Goal: Obtain resource: Download file/media

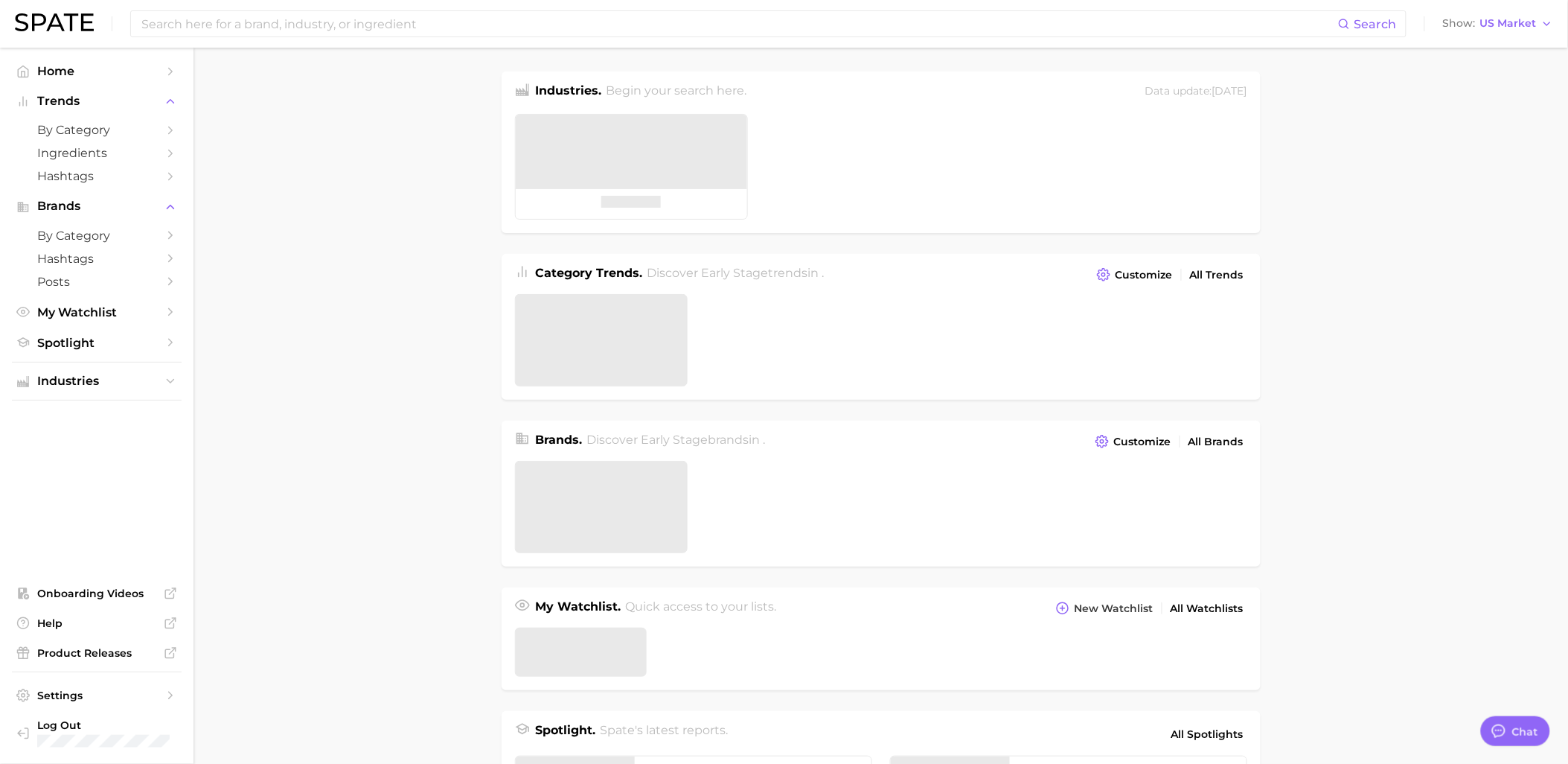
type textarea "x"
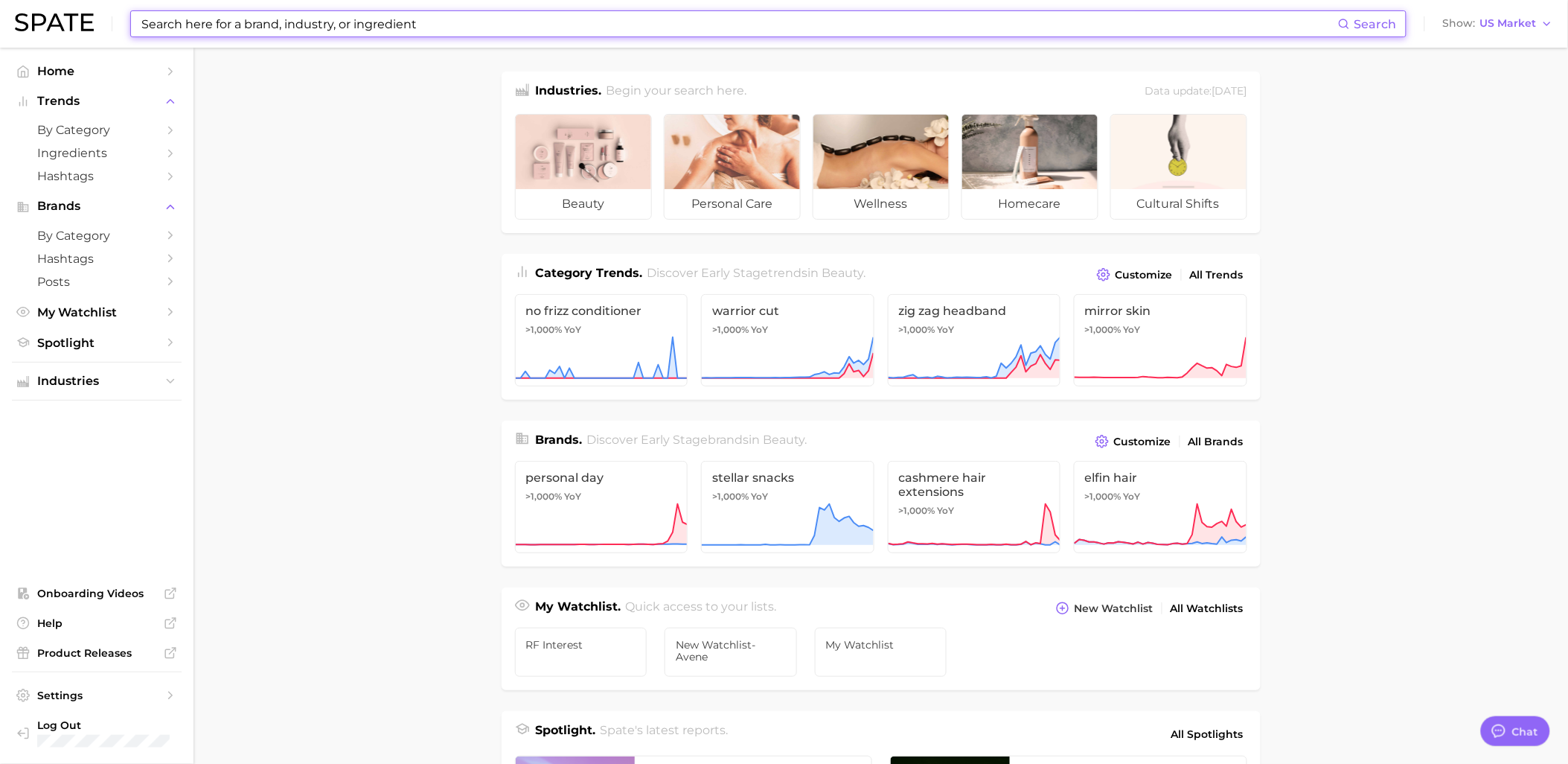
click at [231, 31] on input at bounding box center [739, 24] width 1198 height 25
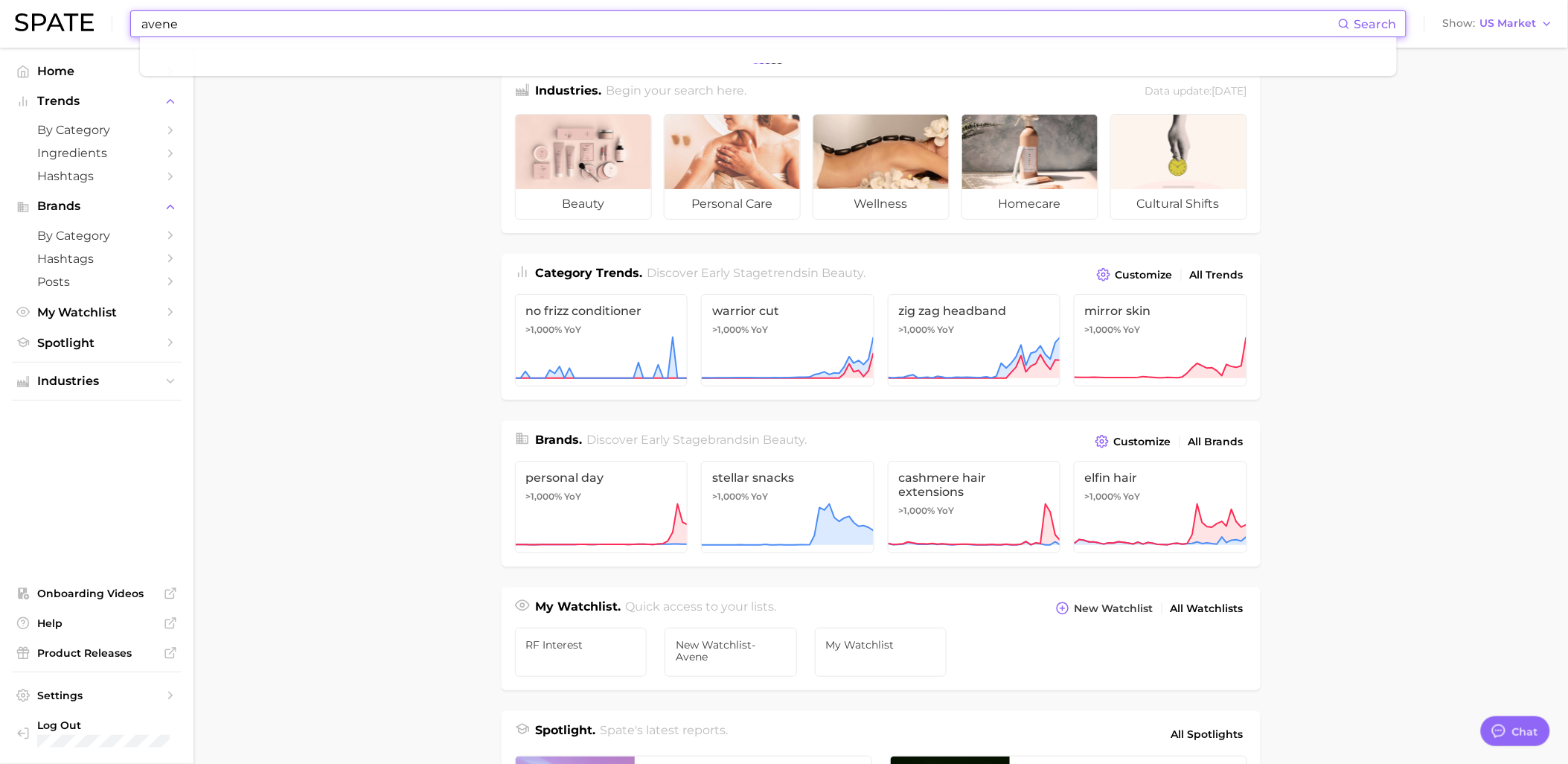
type input "avene"
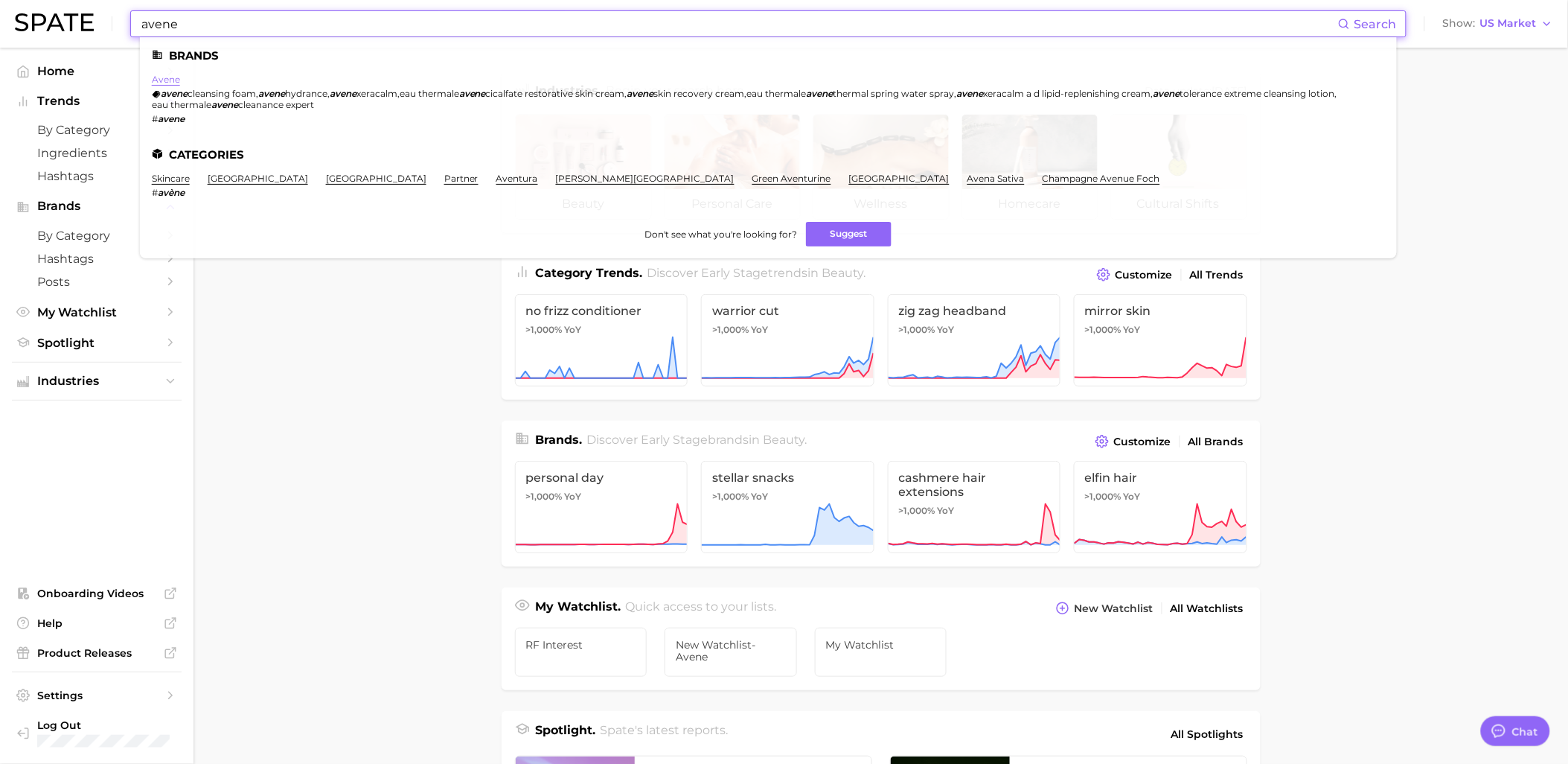
click at [166, 80] on link "avene" at bounding box center [166, 79] width 29 height 11
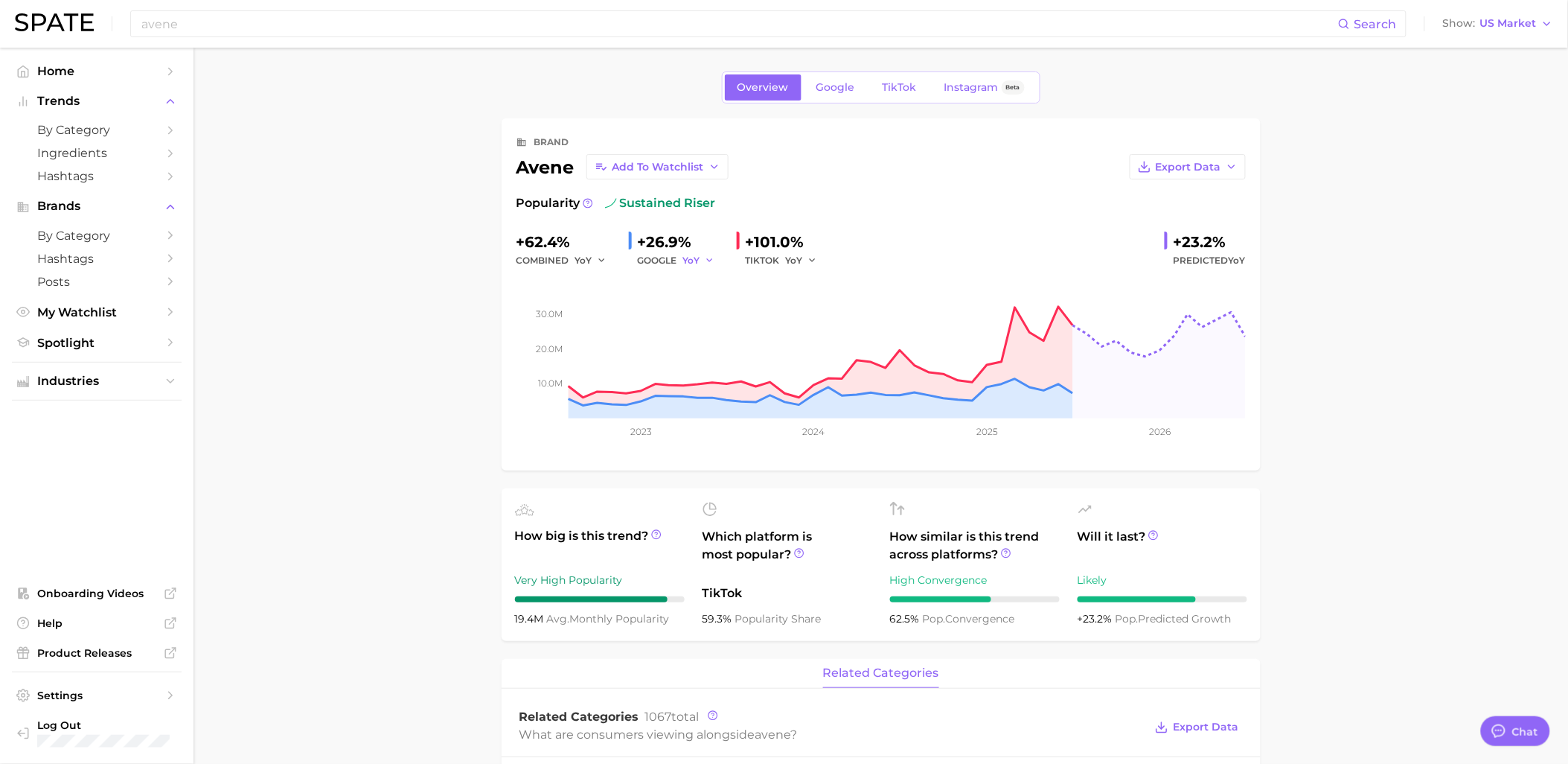
click at [708, 259] on icon "button" at bounding box center [710, 260] width 10 height 10
click at [933, 232] on div "+62.4% combined YoY +26.9% GOOGLE YoY YoY QoQ MoM +101.0% TIKTOK YoY +23.2% Pre…" at bounding box center [881, 250] width 730 height 40
click at [711, 263] on icon "button" at bounding box center [710, 260] width 10 height 10
click at [707, 337] on span "MoM" at bounding box center [704, 338] width 26 height 13
click at [803, 258] on button "YoY" at bounding box center [802, 260] width 32 height 18
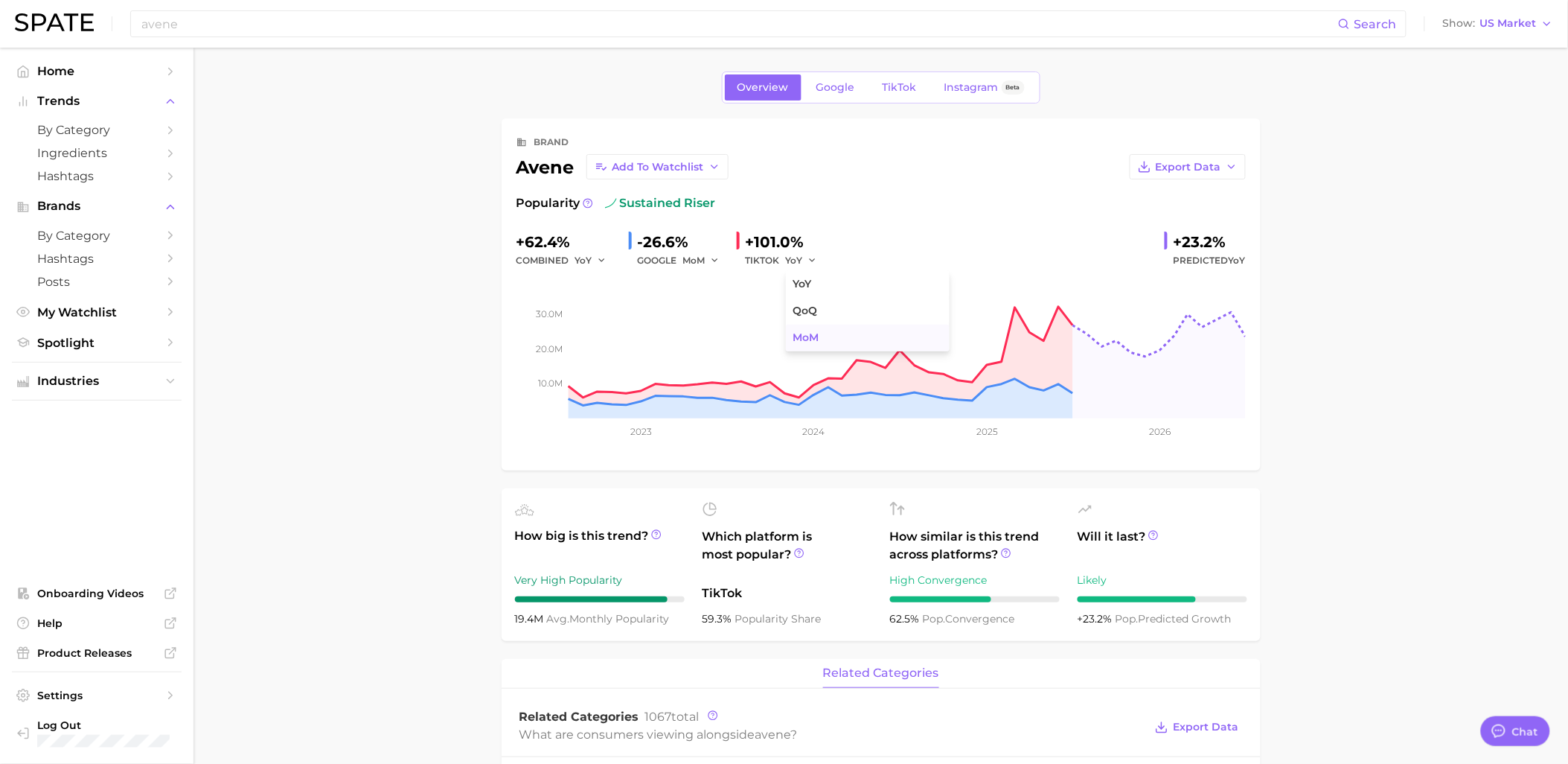
click at [807, 330] on button "MoM" at bounding box center [868, 338] width 164 height 27
click at [605, 261] on icon "button" at bounding box center [601, 260] width 10 height 10
click at [598, 337] on span "MoM" at bounding box center [595, 338] width 26 height 13
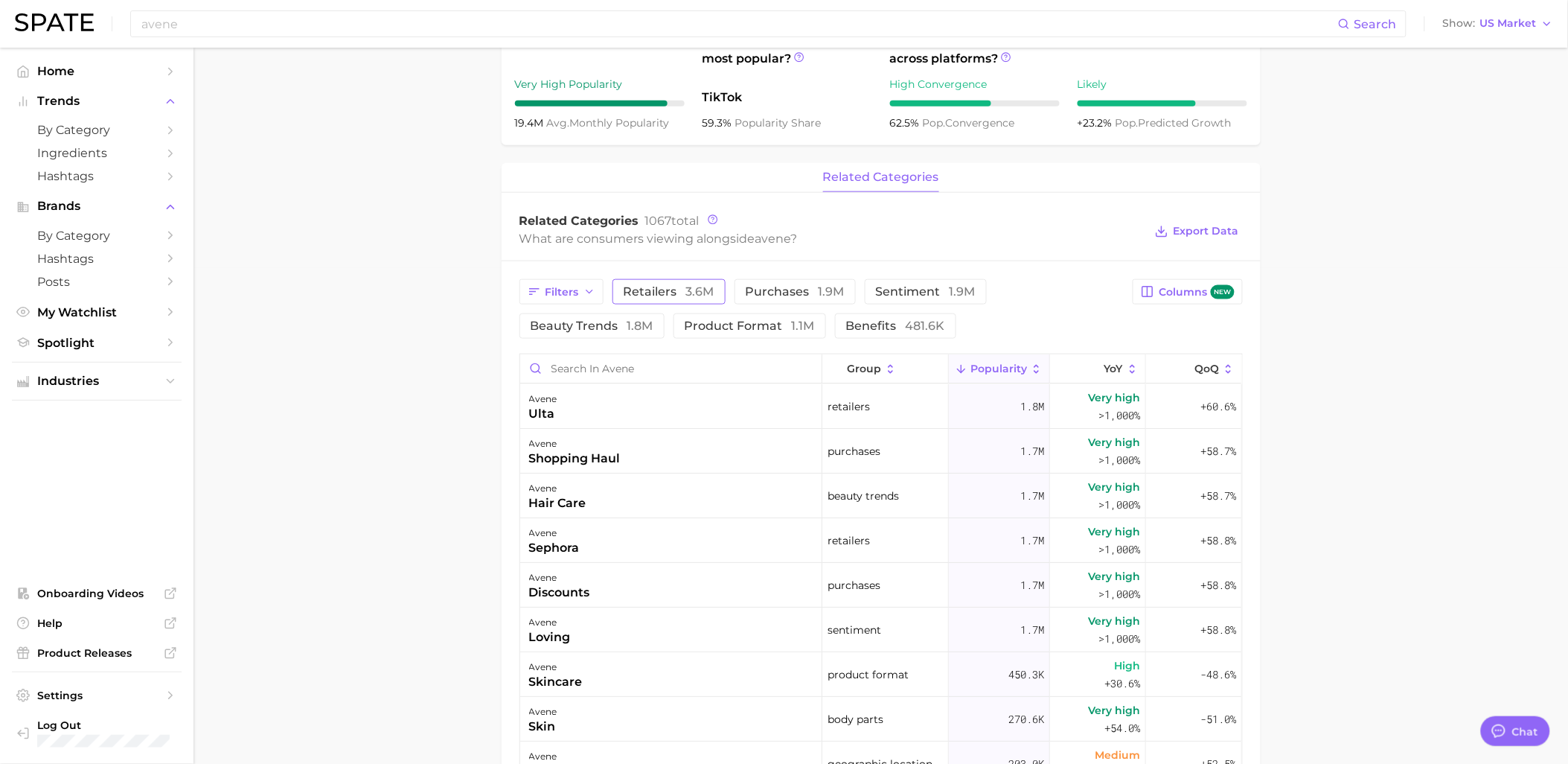
click at [681, 296] on span "retailers 3.6m" at bounding box center [669, 292] width 91 height 12
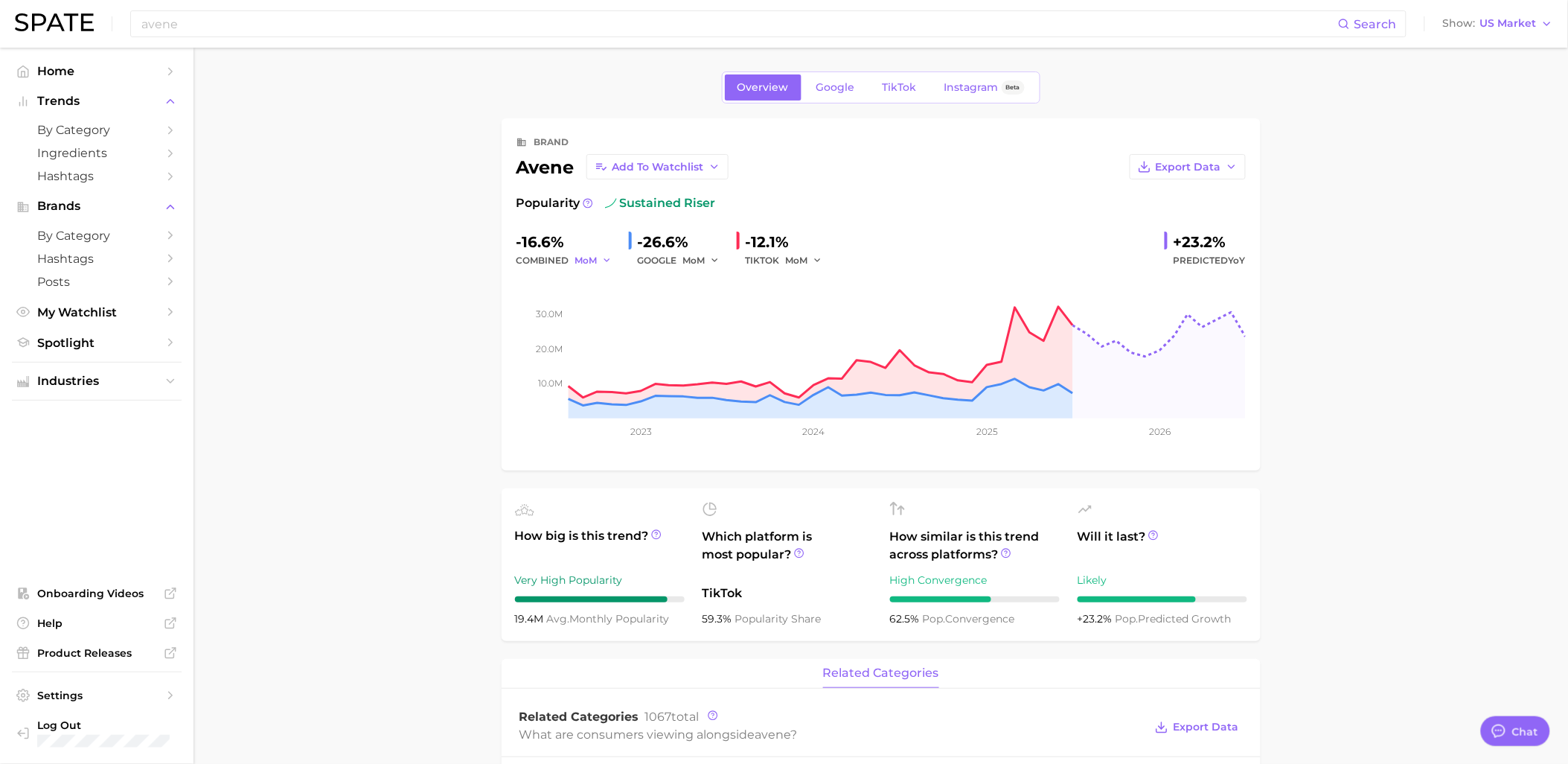
click at [595, 261] on span "MoM" at bounding box center [586, 260] width 22 height 13
click at [599, 281] on span "YoY" at bounding box center [591, 284] width 18 height 13
click at [705, 263] on button "MoM" at bounding box center [701, 260] width 37 height 18
click at [713, 286] on button "YoY" at bounding box center [765, 285] width 164 height 27
click at [808, 257] on button "MoM" at bounding box center [804, 260] width 37 height 18
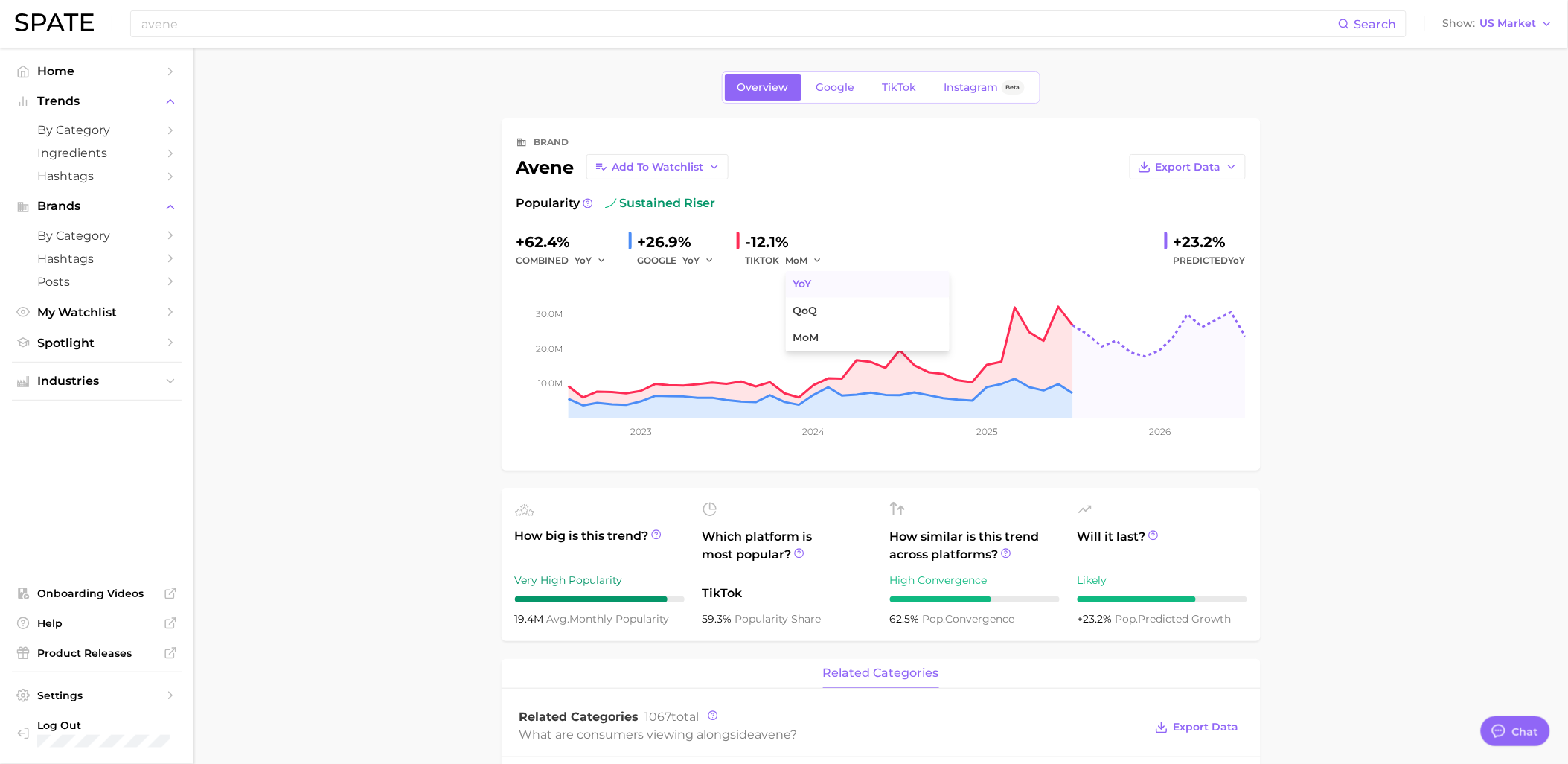
click at [815, 285] on button "YoY" at bounding box center [868, 285] width 164 height 27
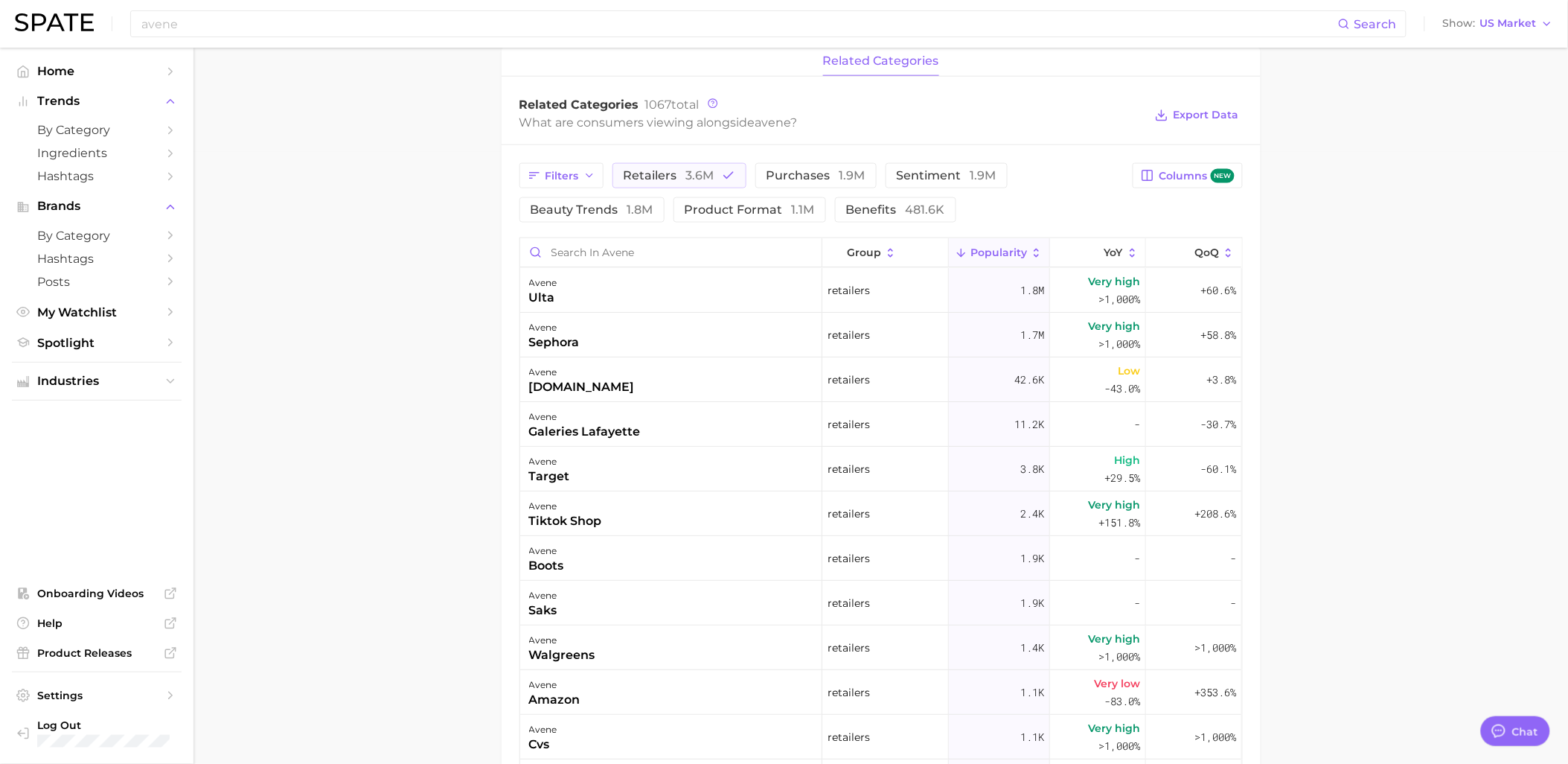
click at [414, 227] on main "Overview Google TikTok Instagram Beta brand avene Add to Watchlist Export Data …" at bounding box center [880, 265] width 1375 height 1658
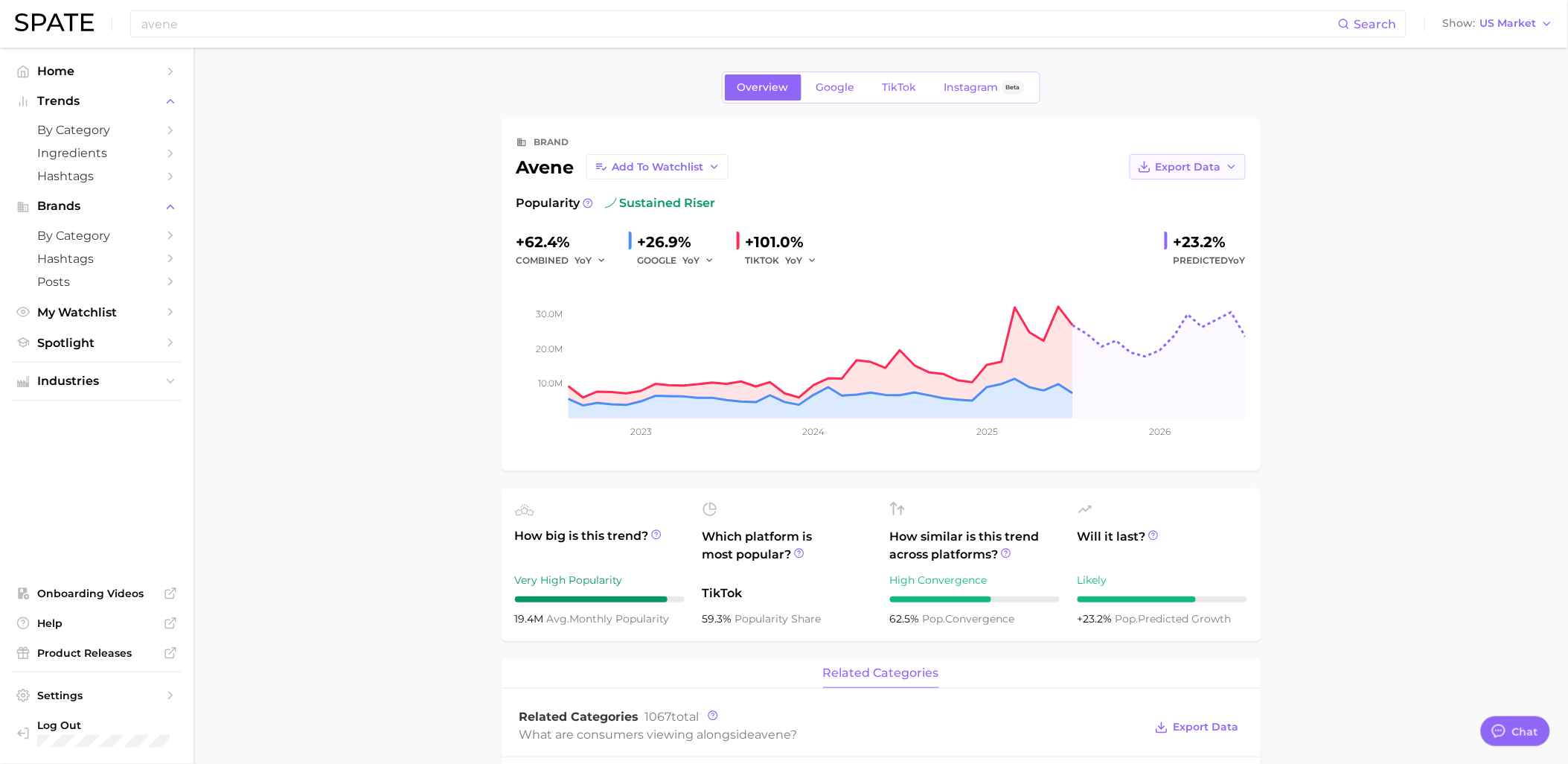
click at [1204, 166] on span "Export Data" at bounding box center [1188, 167] width 66 height 13
click at [1152, 191] on span "Time Series CSV" at bounding box center [1151, 195] width 87 height 13
type textarea "x"
